Goal: Task Accomplishment & Management: Use online tool/utility

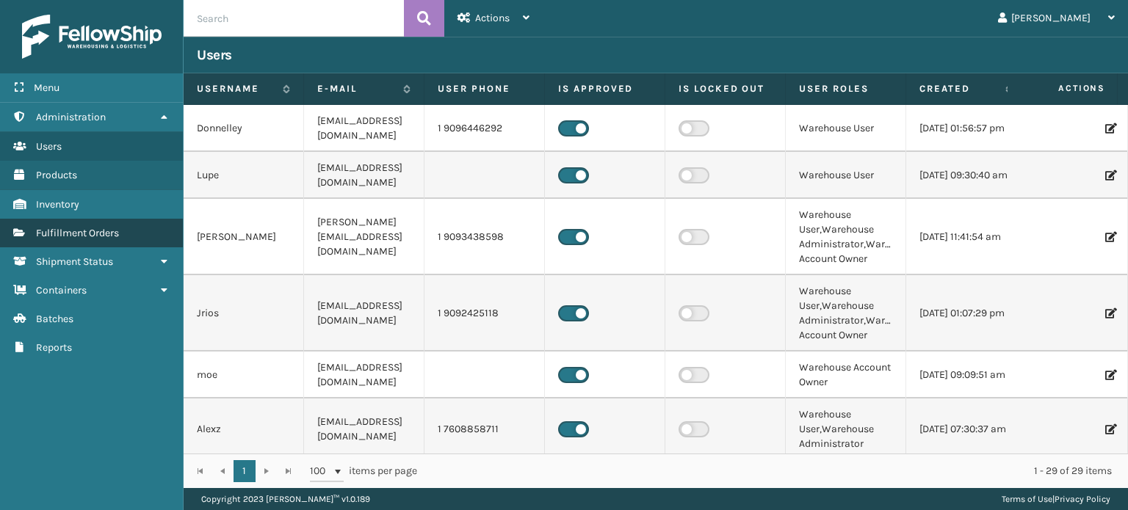
click at [90, 241] on link "Fulfillment Orders" at bounding box center [91, 233] width 183 height 29
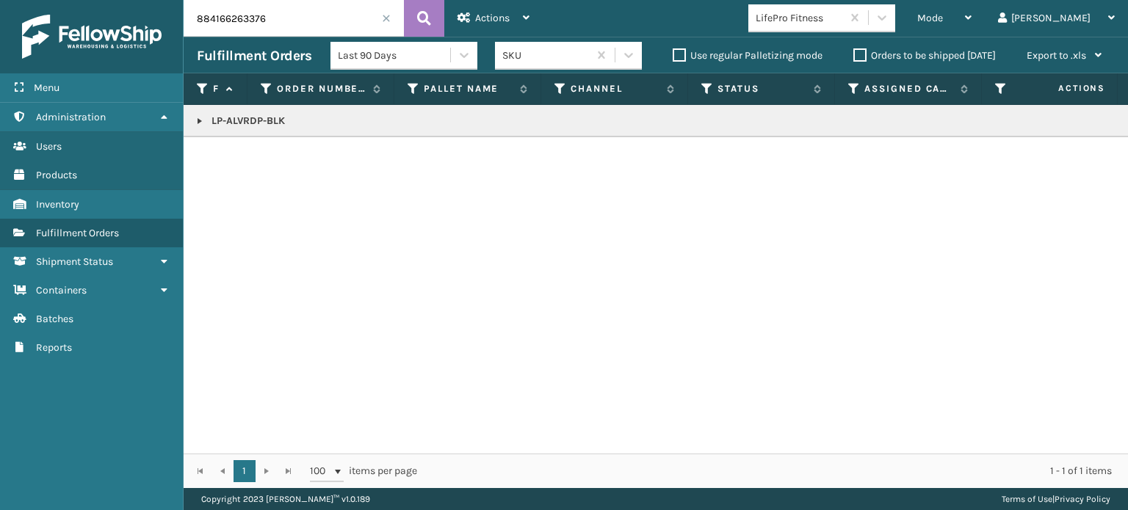
click at [386, 18] on span at bounding box center [386, 18] width 9 height 9
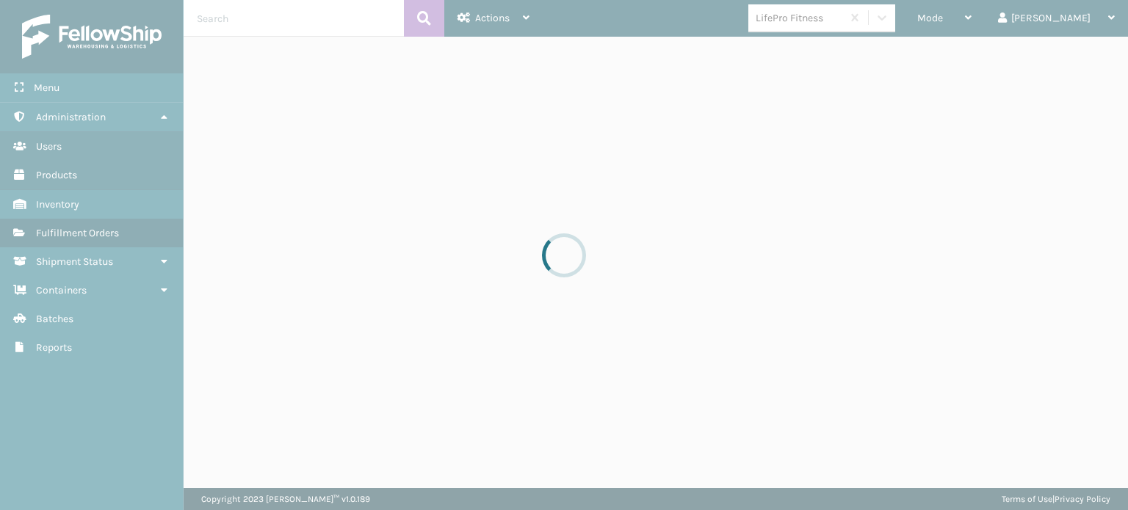
click at [987, 22] on div at bounding box center [564, 255] width 1128 height 510
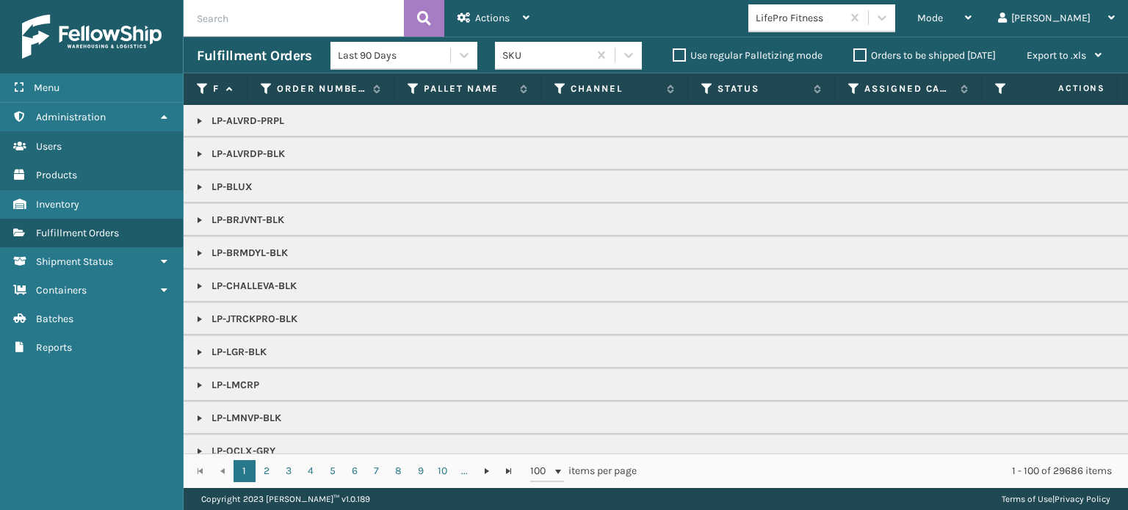
click at [943, 22] on span "Mode" at bounding box center [930, 18] width 26 height 12
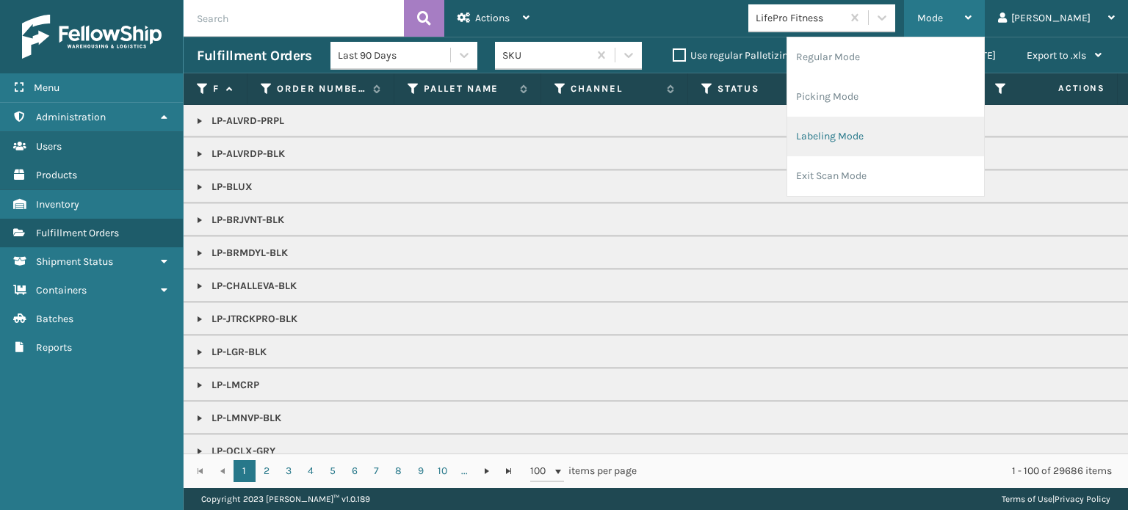
click at [906, 134] on li "Labeling Mode" at bounding box center [885, 137] width 197 height 40
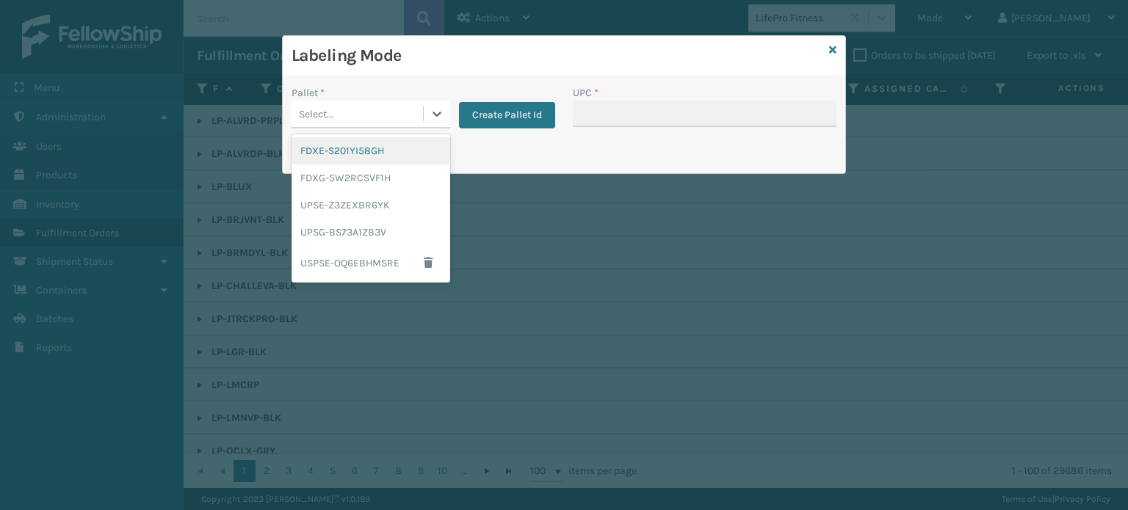
click at [364, 114] on div "Select..." at bounding box center [357, 114] width 131 height 24
click at [335, 180] on div "FDXG-5W2RCSVF1H" at bounding box center [371, 178] width 159 height 27
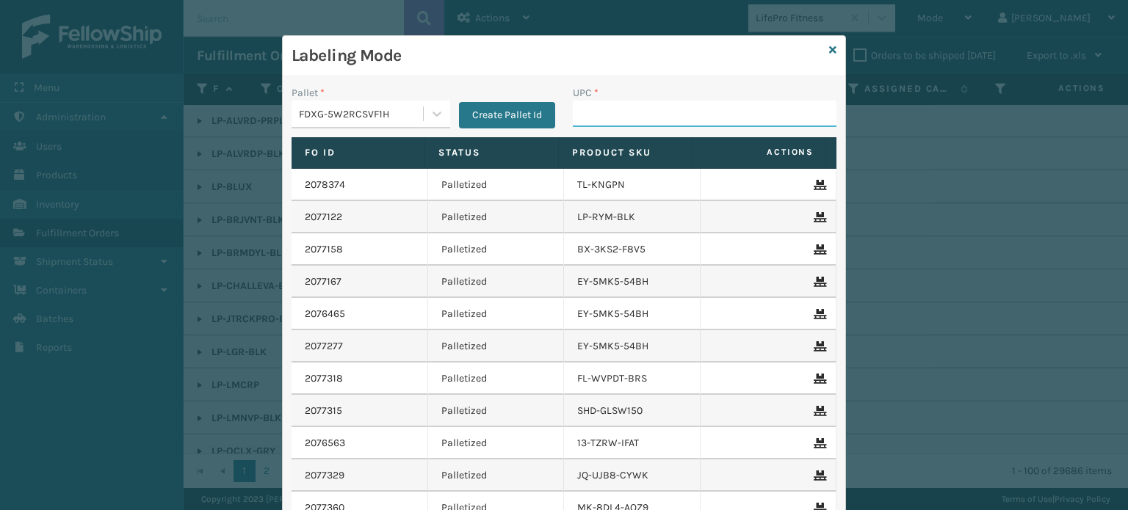
click at [615, 108] on input "UPC *" at bounding box center [705, 114] width 264 height 26
click at [814, 180] on icon at bounding box center [818, 185] width 9 height 10
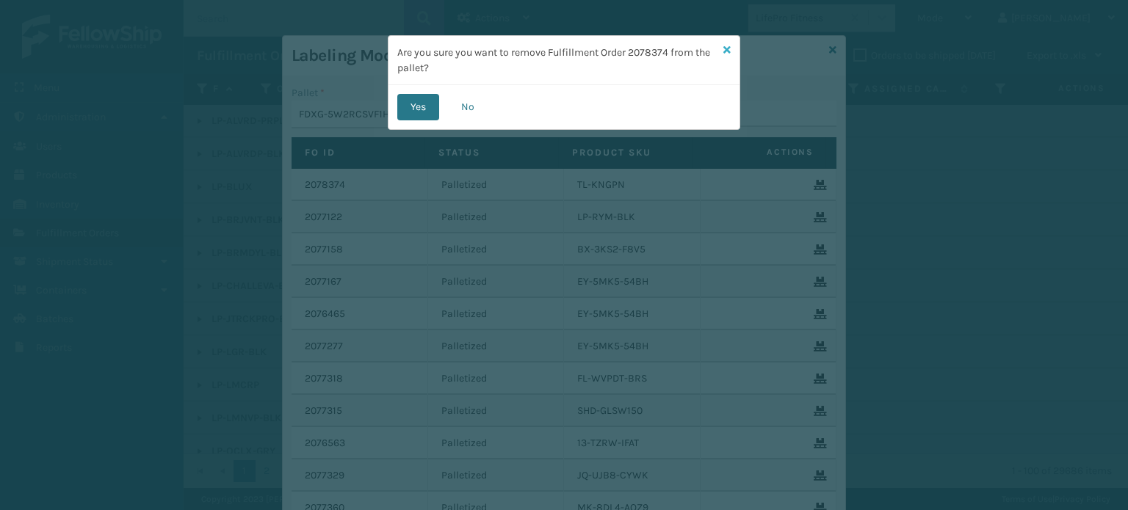
click at [730, 46] on div "Are you sure you want to remove Fulfillment Order 2078374 from the pallet? Yes …" at bounding box center [564, 82] width 353 height 95
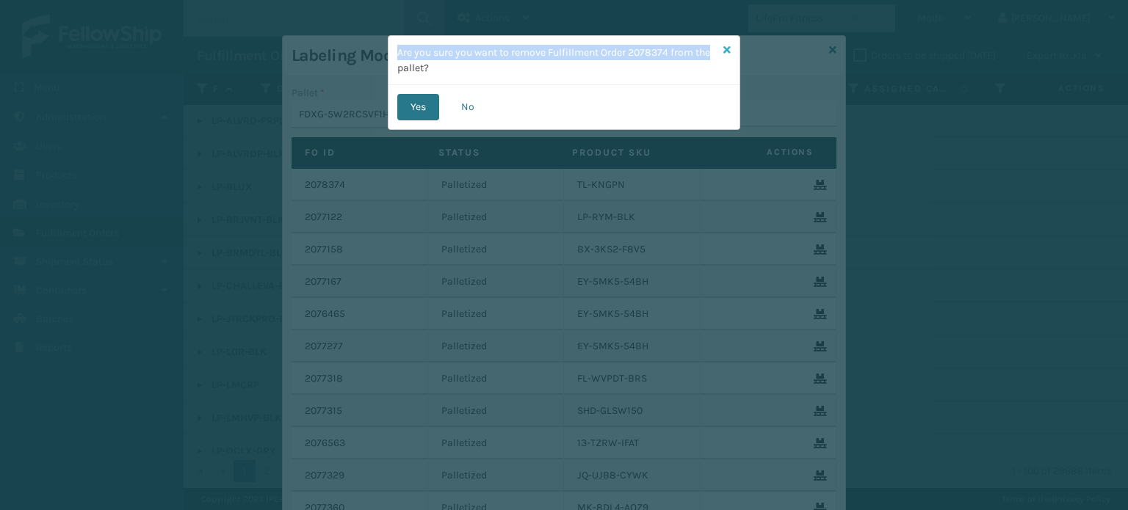
click at [730, 46] on icon at bounding box center [726, 50] width 7 height 10
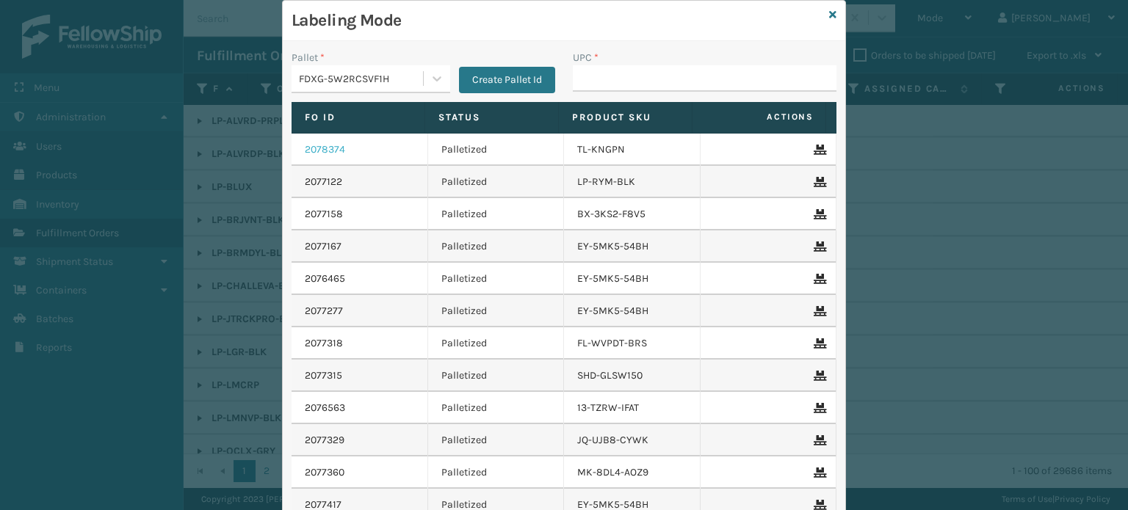
click at [319, 154] on link "2078374" at bounding box center [325, 149] width 40 height 15
